Goal: Task Accomplishment & Management: Manage account settings

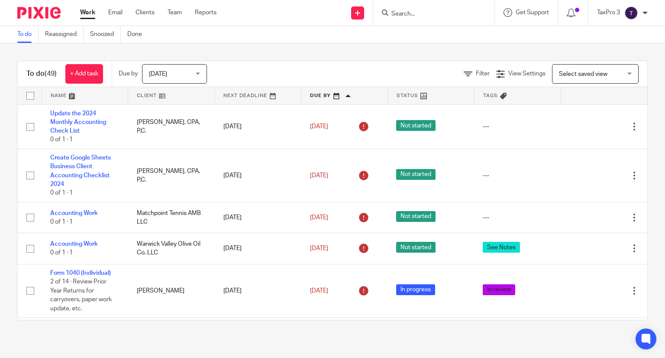
scroll to position [1304, 0]
click at [307, 96] on link at bounding box center [344, 95] width 86 height 17
drag, startPoint x: 0, startPoint y: 0, endPoint x: 307, endPoint y: 96, distance: 321.9
click at [307, 96] on link at bounding box center [344, 95] width 86 height 17
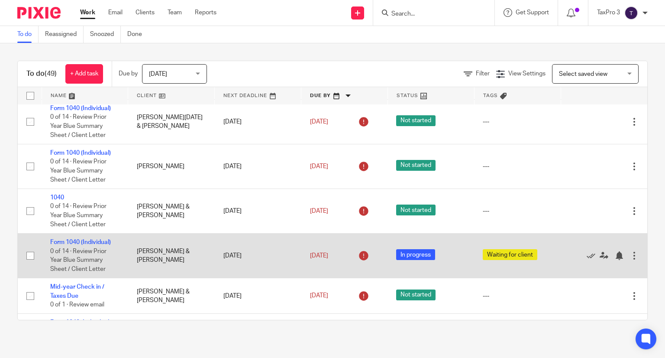
scroll to position [173, 0]
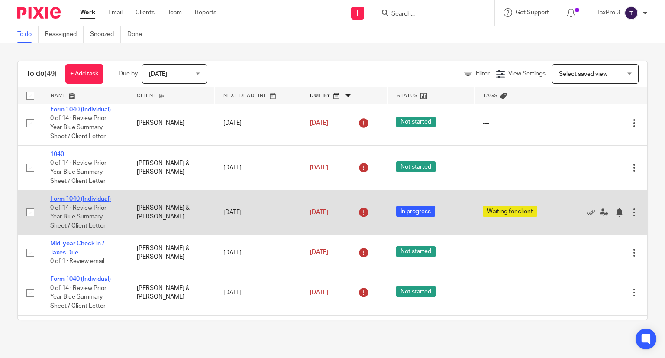
click at [79, 202] on link "Form 1040 (Individual)" at bounding box center [80, 199] width 61 height 6
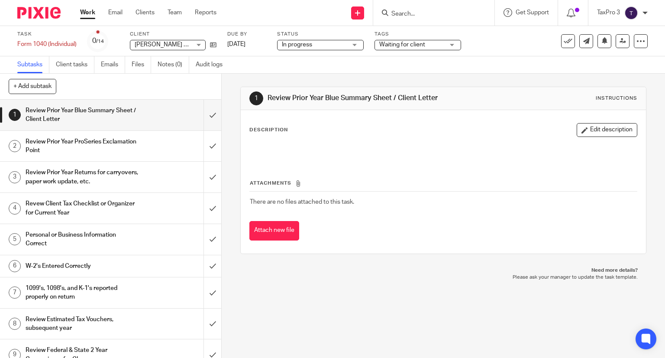
click at [305, 48] on span "In progress" at bounding box center [314, 44] width 65 height 9
click at [419, 48] on span "Waiting for client" at bounding box center [411, 44] width 65 height 9
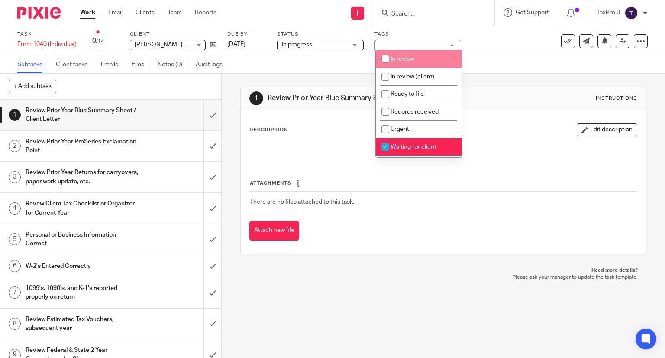
click at [407, 60] on span "In review" at bounding box center [402, 59] width 24 height 6
checkbox input "true"
drag, startPoint x: 402, startPoint y: 148, endPoint x: 305, endPoint y: 107, distance: 105.7
click at [402, 148] on span "Waiting for client" at bounding box center [413, 147] width 46 height 6
checkbox input "false"
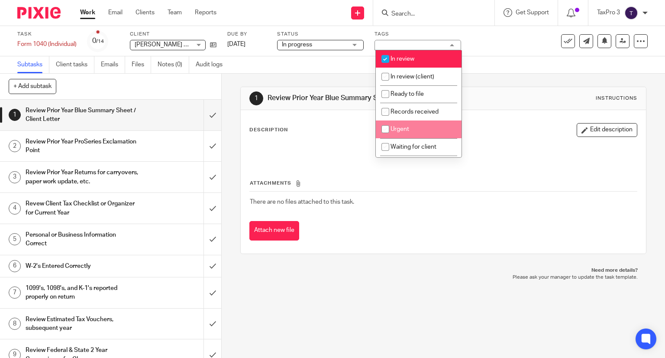
click at [47, 18] on img at bounding box center [38, 13] width 43 height 12
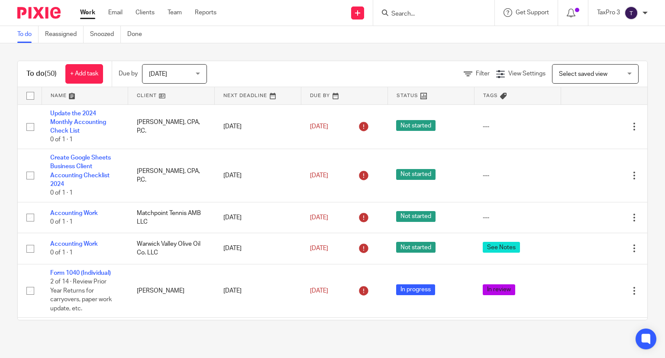
click at [579, 76] on span "Select saved view" at bounding box center [590, 73] width 63 height 18
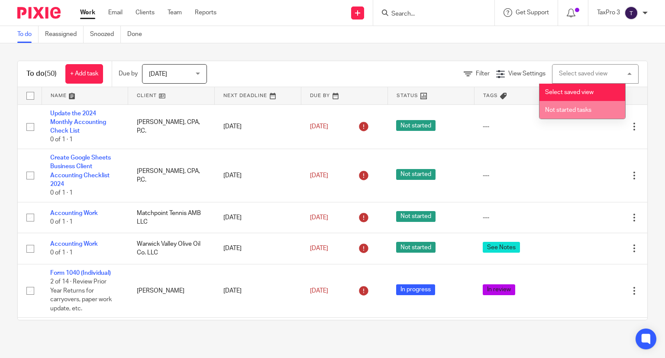
click at [567, 111] on span "Not started tasks" at bounding box center [568, 110] width 46 height 6
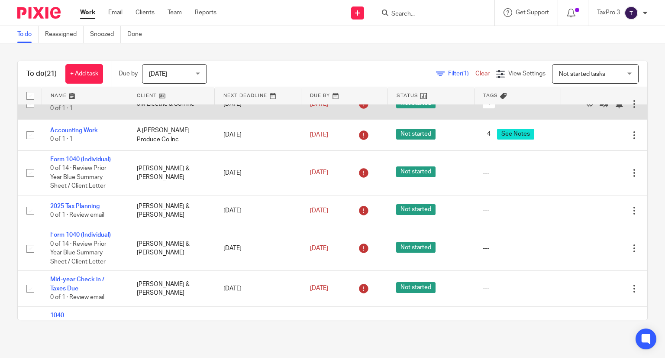
scroll to position [346, 0]
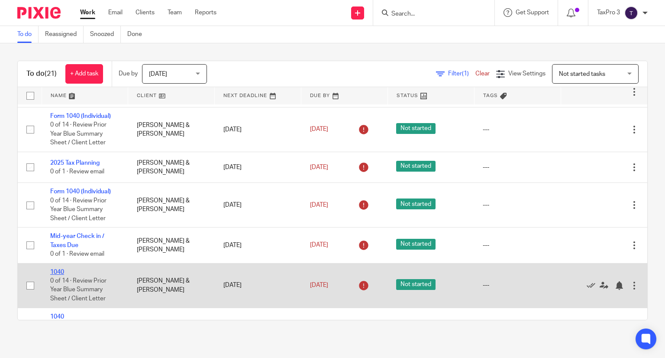
click at [61, 274] on link "1040" at bounding box center [57, 272] width 14 height 6
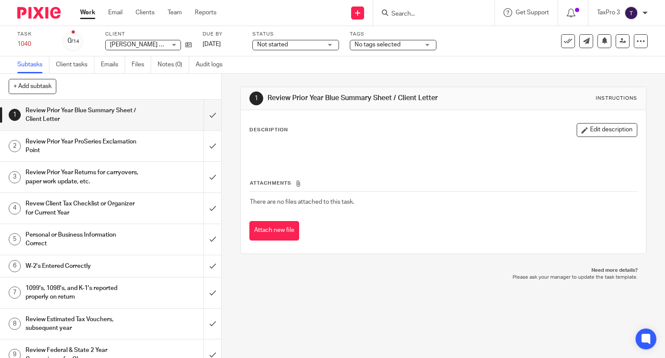
click at [317, 45] on span "Not started" at bounding box center [289, 44] width 65 height 9
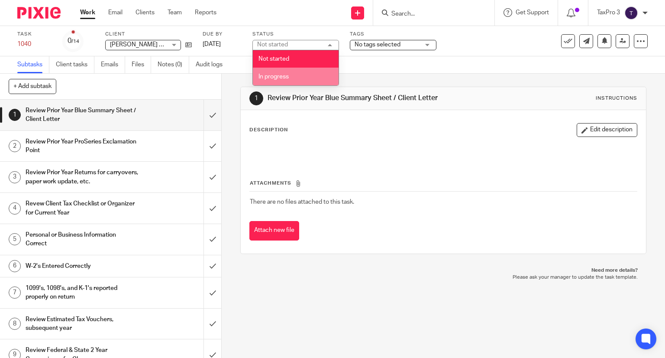
click at [301, 79] on li "In progress" at bounding box center [296, 77] width 86 height 18
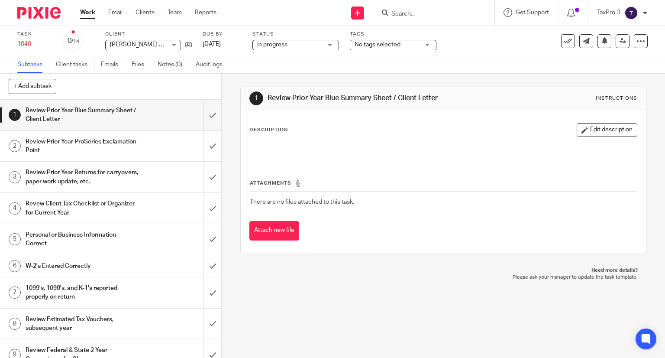
click at [384, 46] on span "No tags selected" at bounding box center [377, 45] width 46 height 6
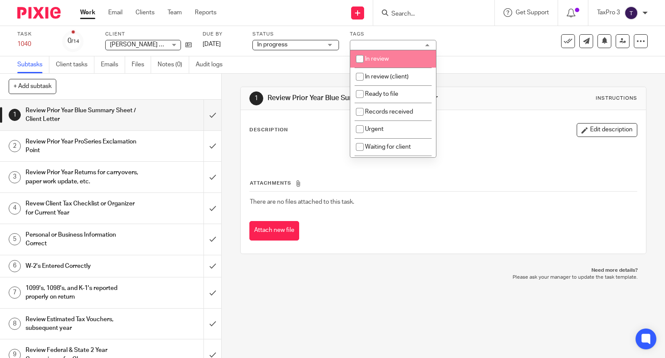
click at [376, 59] on span "In review" at bounding box center [377, 59] width 24 height 6
checkbox input "true"
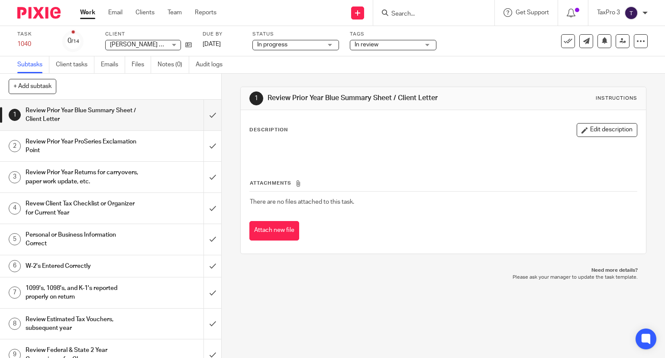
click at [40, 16] on img at bounding box center [38, 13] width 43 height 12
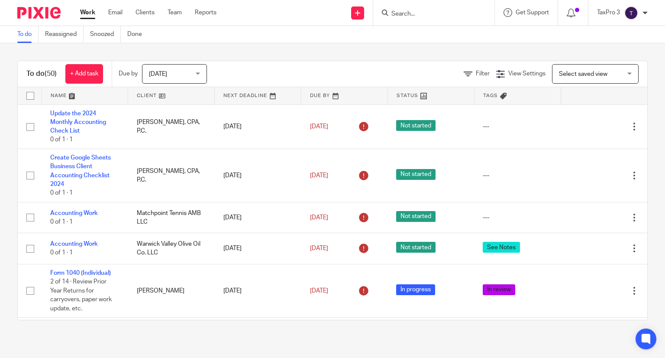
click at [559, 68] on span "Select saved view" at bounding box center [590, 73] width 63 height 18
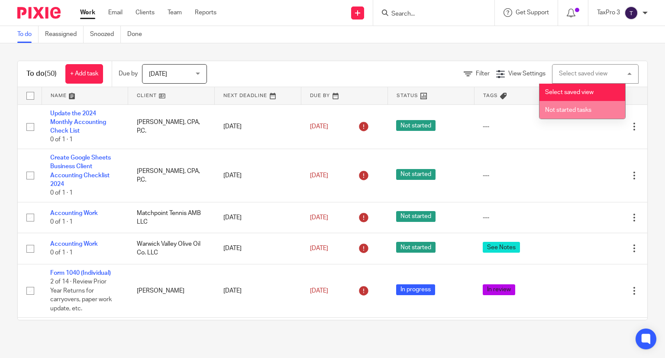
click at [564, 108] on span "Not started tasks" at bounding box center [568, 110] width 46 height 6
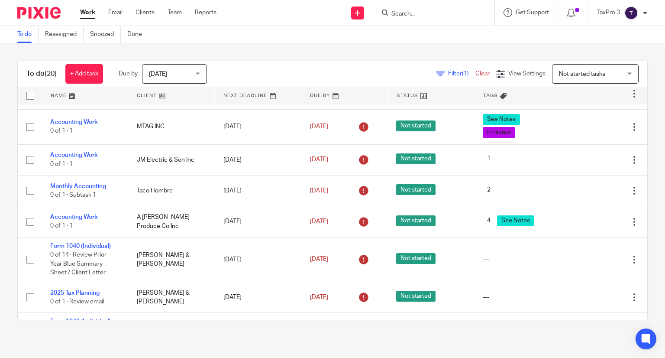
scroll to position [303, 0]
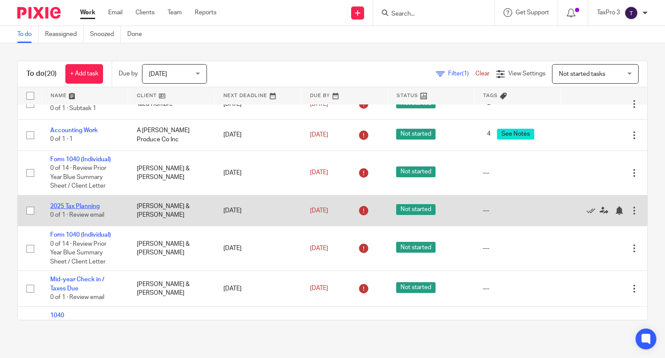
click at [84, 206] on link "2025 Tax Planning" at bounding box center [74, 206] width 49 height 6
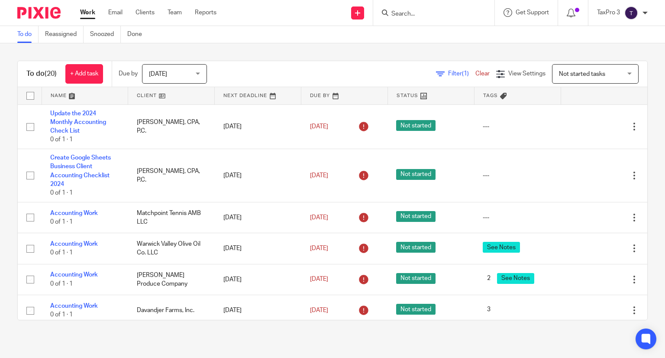
click at [596, 74] on span "Not started tasks" at bounding box center [590, 73] width 63 height 18
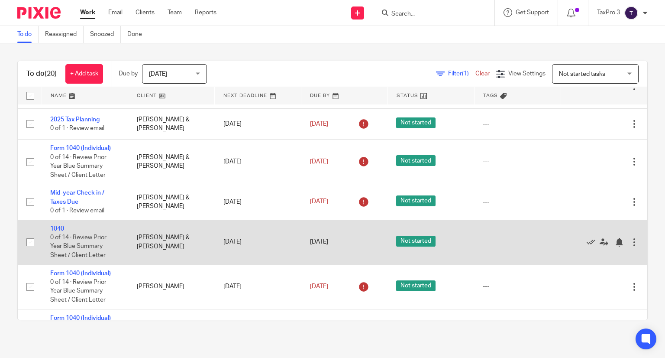
scroll to position [433, 0]
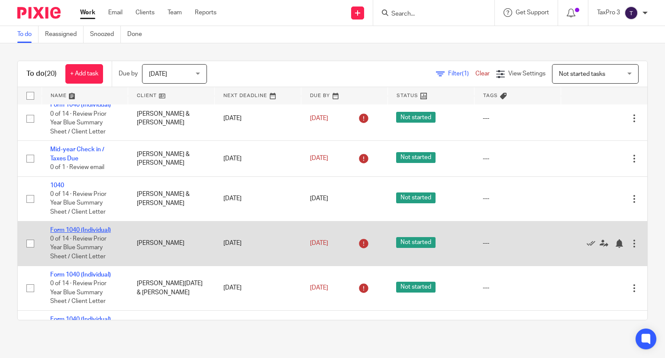
click at [78, 231] on link "Form 1040 (Individual)" at bounding box center [80, 230] width 61 height 6
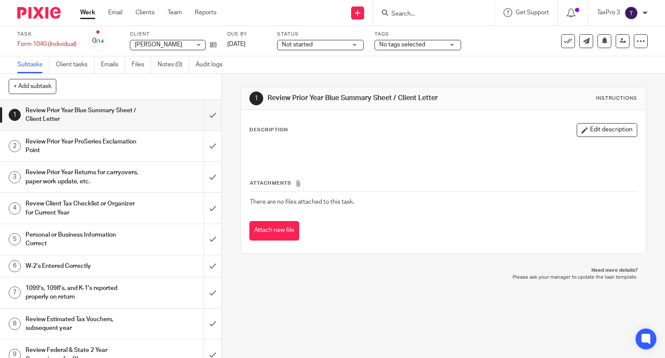
click at [303, 40] on span "Not started" at bounding box center [314, 44] width 65 height 9
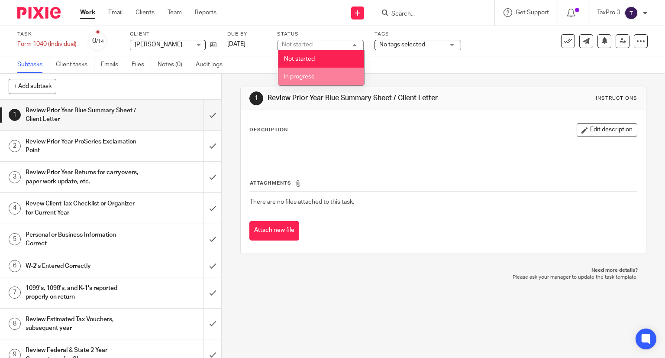
click at [306, 79] on span "In progress" at bounding box center [299, 77] width 30 height 6
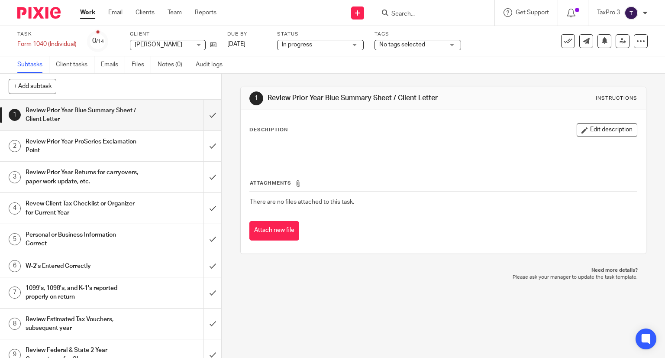
click at [381, 42] on span "No tags selected" at bounding box center [402, 45] width 46 height 6
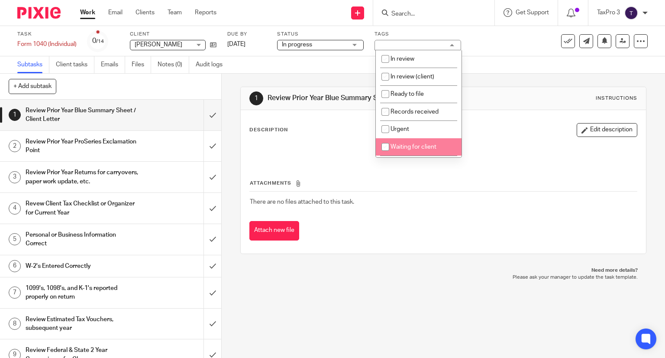
click at [412, 148] on span "Waiting for client" at bounding box center [413, 147] width 46 height 6
checkbox input "true"
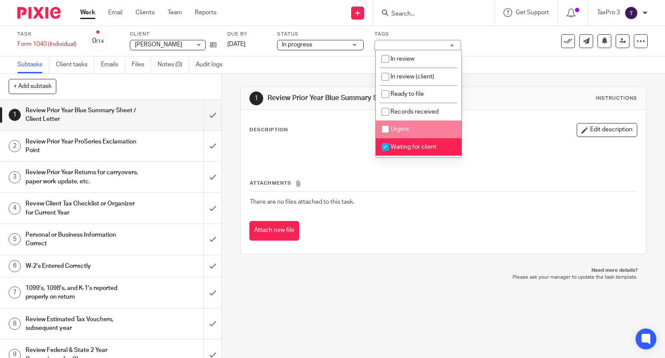
drag, startPoint x: 38, startPoint y: 13, endPoint x: 87, endPoint y: 16, distance: 49.9
click at [38, 13] on img at bounding box center [38, 13] width 43 height 12
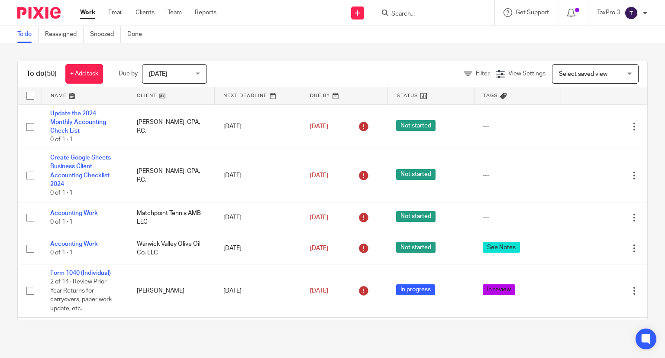
scroll to position [260, 0]
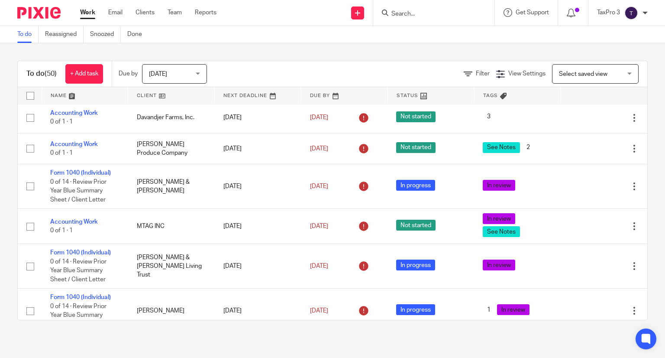
click at [559, 78] on span "Select saved view" at bounding box center [590, 73] width 63 height 18
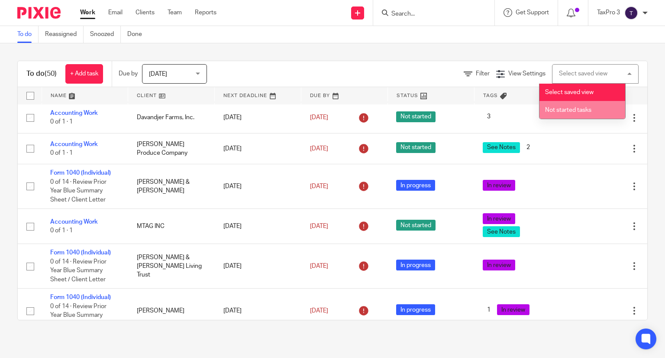
click at [563, 111] on span "Not started tasks" at bounding box center [568, 110] width 46 height 6
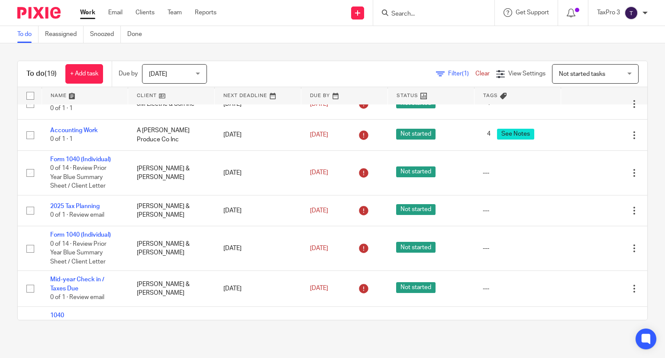
scroll to position [346, 0]
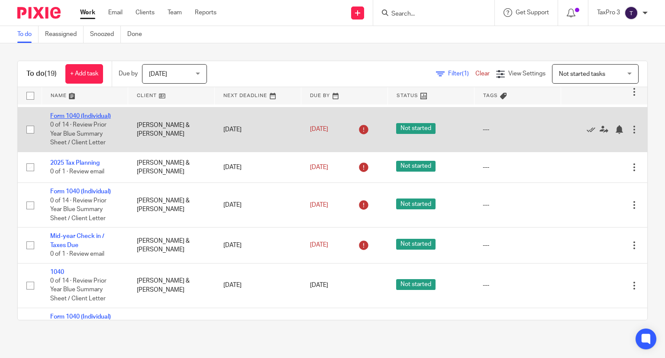
click at [68, 117] on link "Form 1040 (Individual)" at bounding box center [80, 116] width 61 height 6
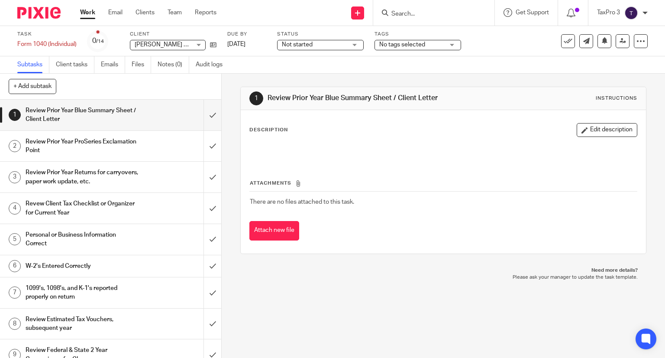
click at [395, 46] on span "No tags selected" at bounding box center [402, 45] width 46 height 6
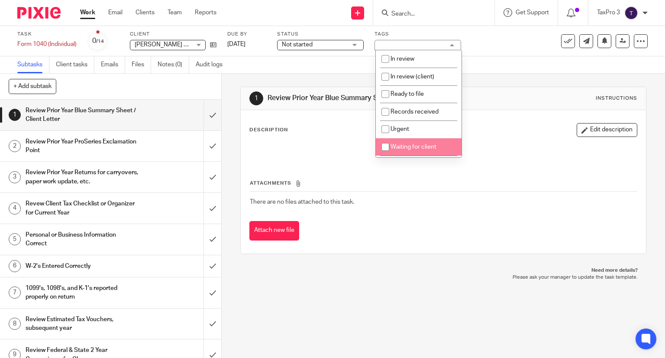
click at [407, 143] on li "Waiting for client" at bounding box center [419, 147] width 86 height 18
checkbox input "true"
click at [34, 11] on img at bounding box center [38, 13] width 43 height 12
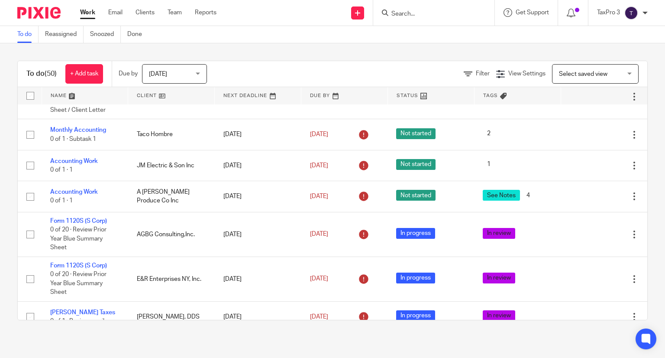
scroll to position [822, 0]
